Goal: Information Seeking & Learning: Learn about a topic

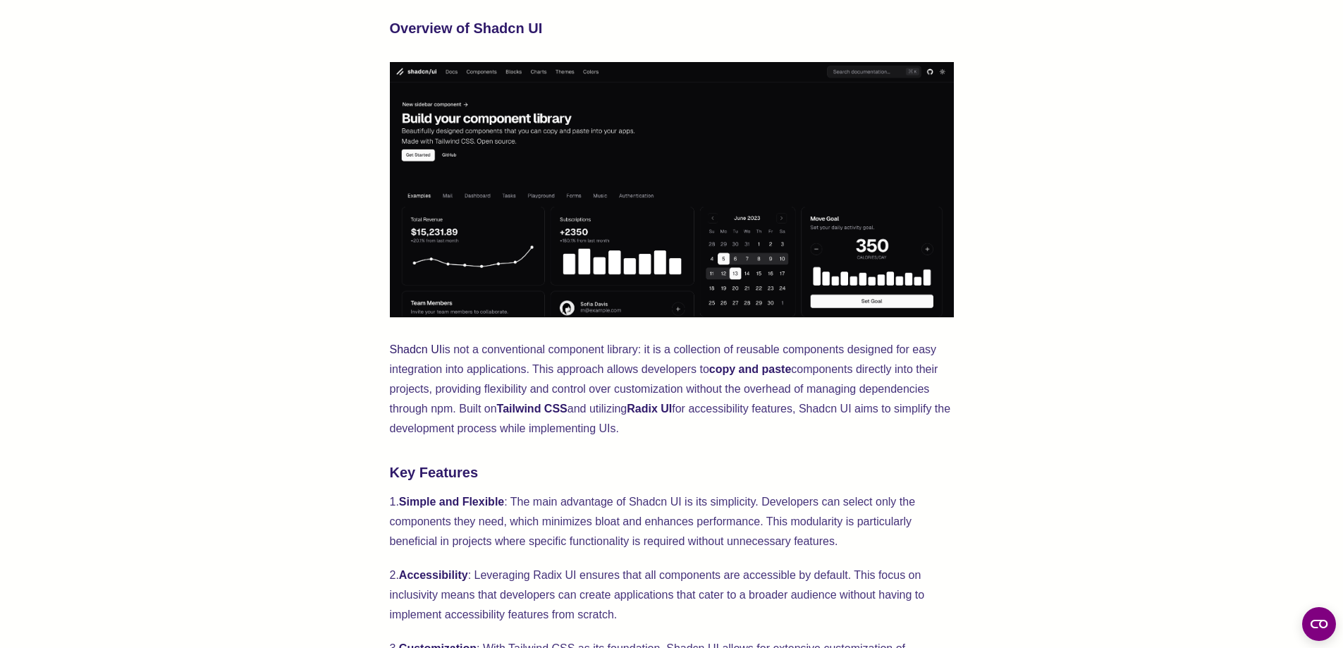
click at [811, 434] on p "Shadcn UI is not a conventional component library: it is a collection of reusab…" at bounding box center [672, 389] width 564 height 99
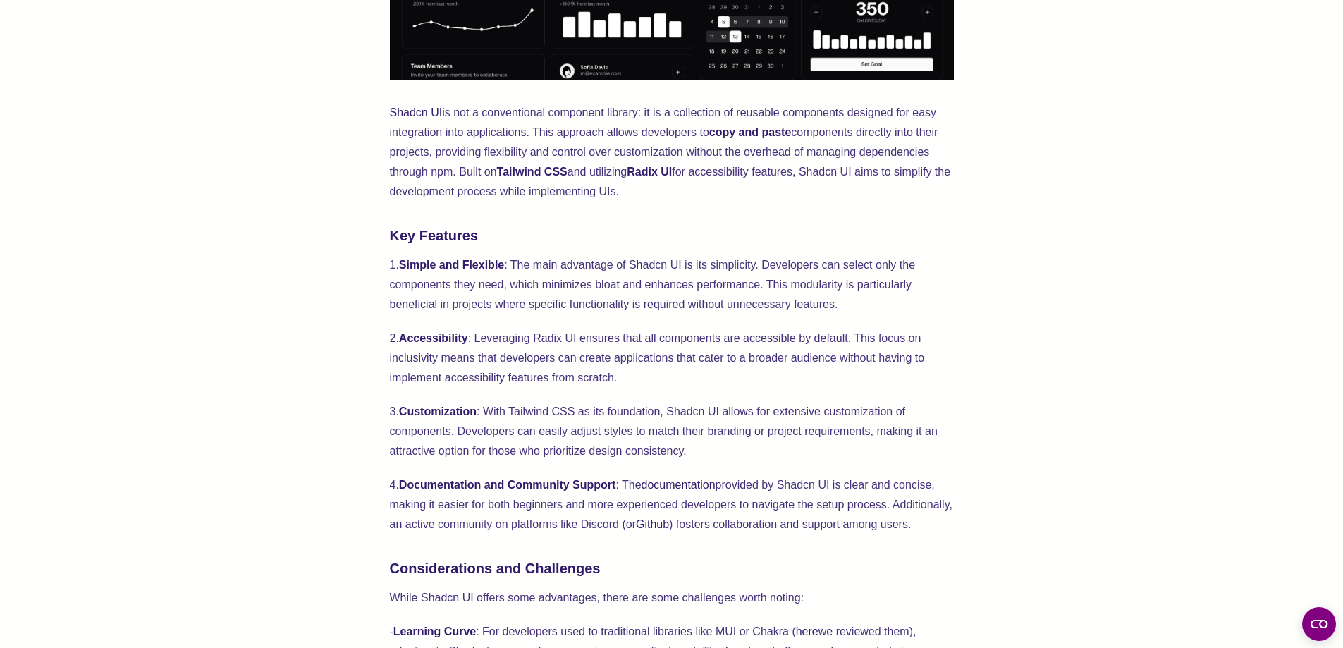
scroll to position [705, 0]
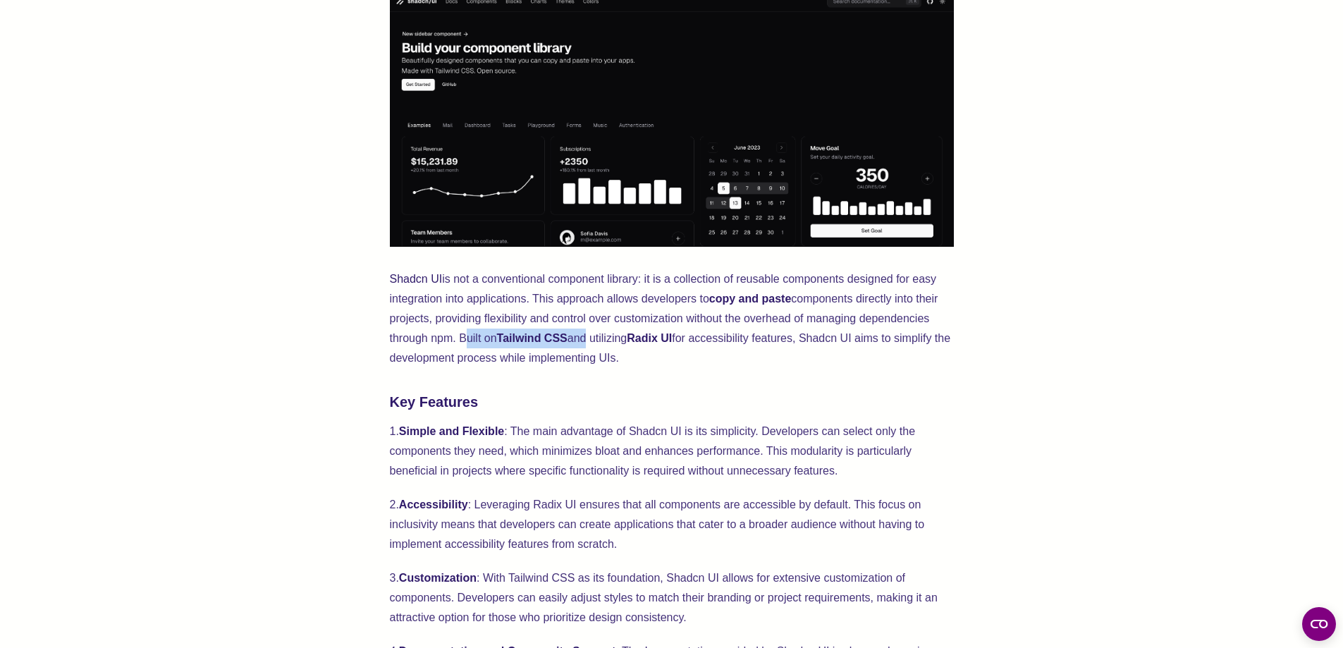
drag, startPoint x: 542, startPoint y: 331, endPoint x: 699, endPoint y: 340, distance: 156.8
click at [678, 340] on p "Shadcn UI is not a conventional component library: it is a collection of reusab…" at bounding box center [672, 318] width 564 height 99
click at [699, 340] on p "Shadcn UI is not a conventional component library: it is a collection of reusab…" at bounding box center [672, 318] width 564 height 99
drag, startPoint x: 753, startPoint y: 340, endPoint x: 831, endPoint y: 341, distance: 78.3
click at [814, 341] on p "Shadcn UI is not a conventional component library: it is a collection of reusab…" at bounding box center [672, 318] width 564 height 99
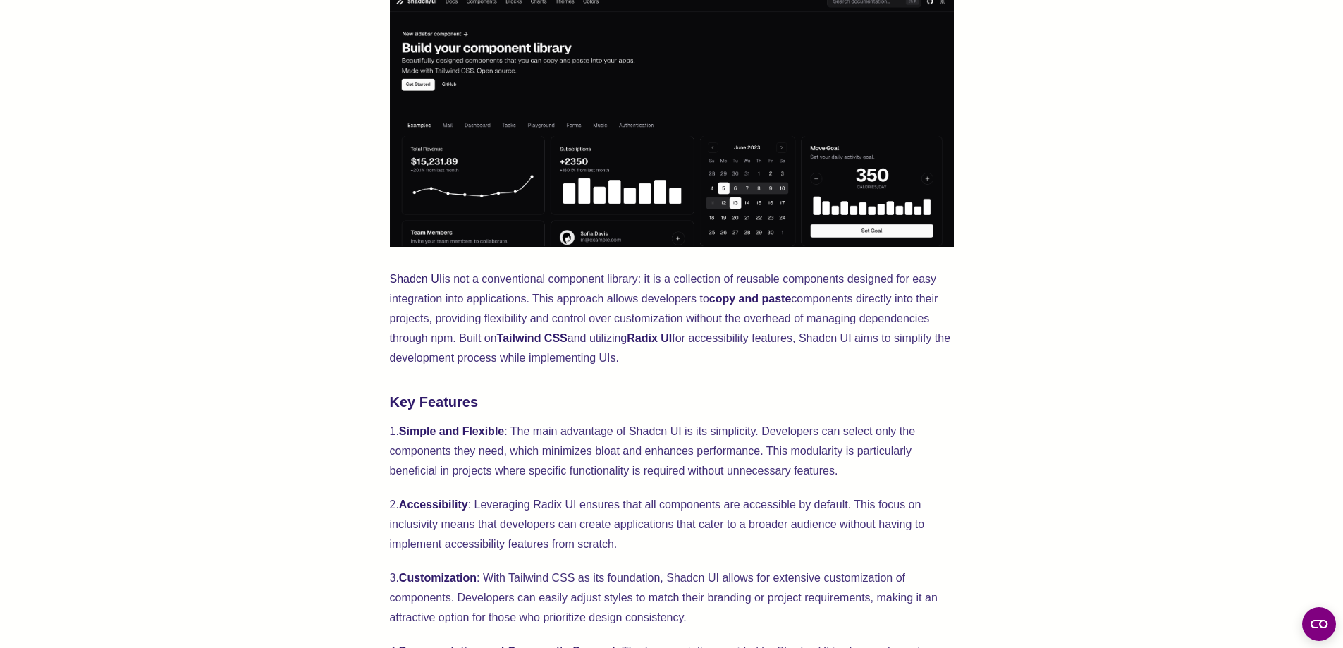
click at [833, 341] on p "Shadcn UI is not a conventional component library: it is a collection of reusab…" at bounding box center [672, 318] width 564 height 99
drag, startPoint x: 682, startPoint y: 338, endPoint x: 874, endPoint y: 346, distance: 192.7
click at [829, 346] on p "Shadcn UI is not a conventional component library: it is a collection of reusab…" at bounding box center [672, 318] width 564 height 99
click at [874, 346] on p "Shadcn UI is not a conventional component library: it is a collection of reusab…" at bounding box center [672, 318] width 564 height 99
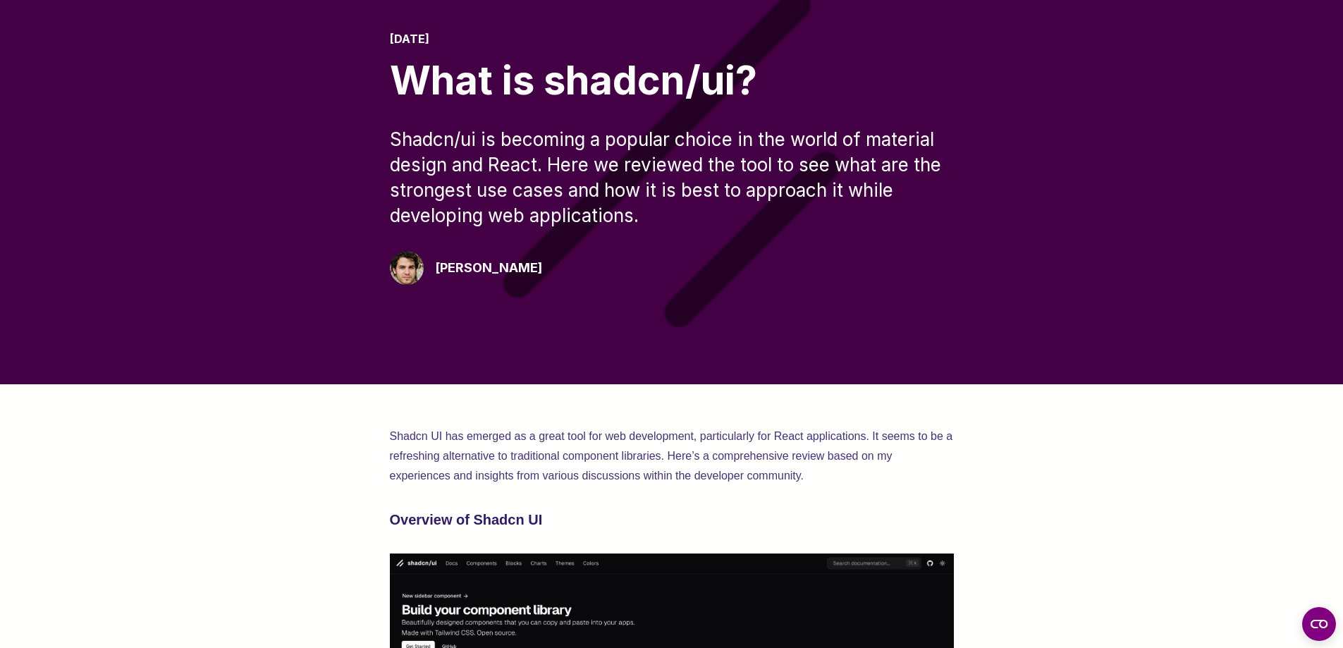
scroll to position [212, 0]
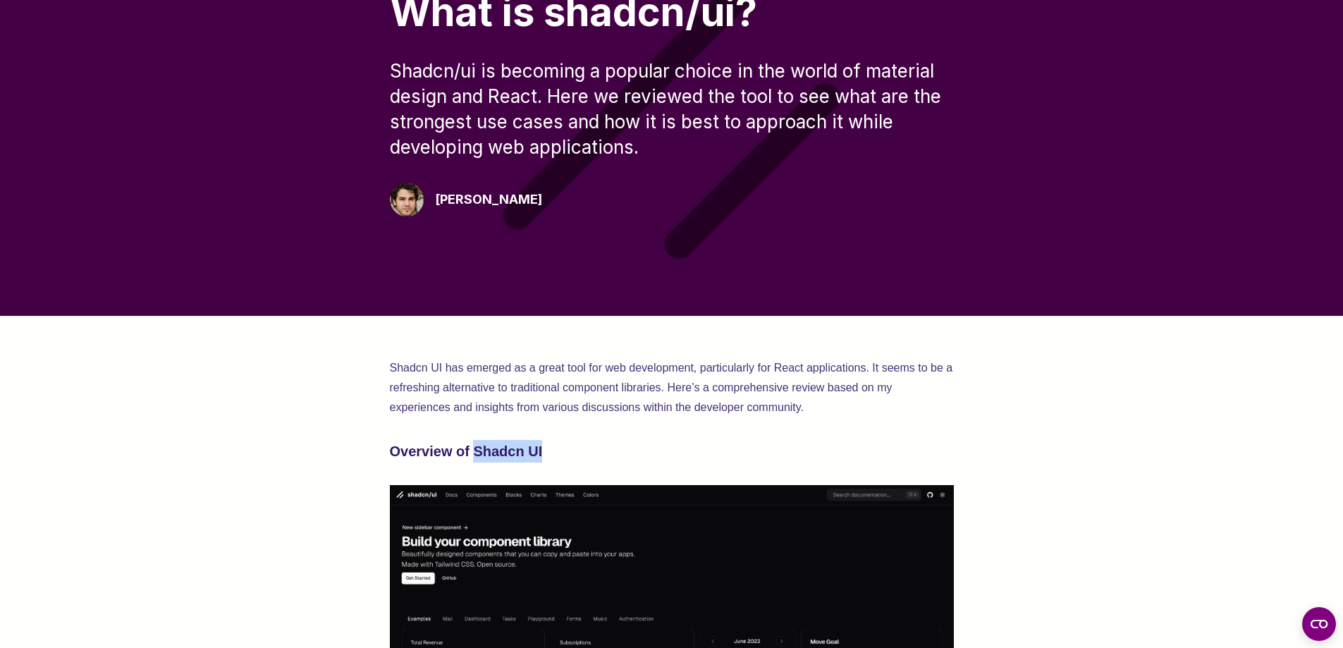
drag, startPoint x: 476, startPoint y: 452, endPoint x: 566, endPoint y: 451, distance: 89.6
click at [566, 451] on h3 "Overview of Shadcn UI" at bounding box center [672, 451] width 564 height 23
copy h3 "Shadcn UI"
